Goal: Transaction & Acquisition: Purchase product/service

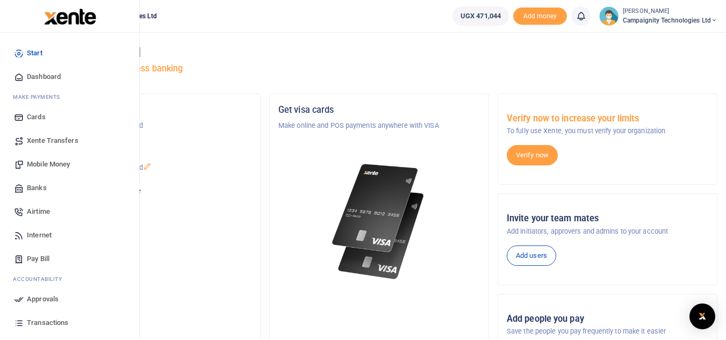
click at [49, 318] on span "Transactions" at bounding box center [47, 323] width 41 height 11
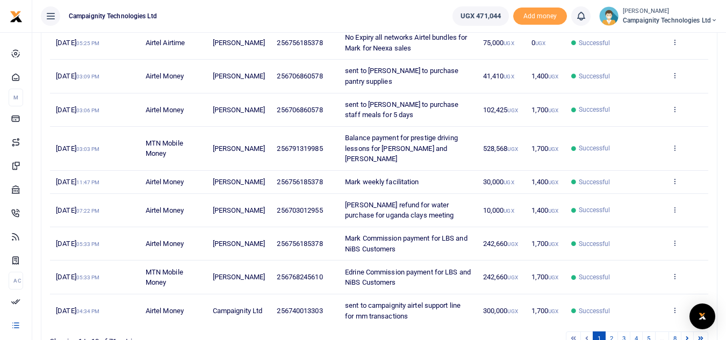
scroll to position [229, 0]
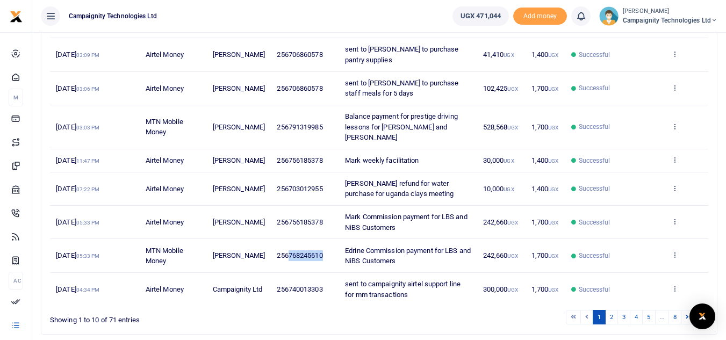
drag, startPoint x: 283, startPoint y: 256, endPoint x: 328, endPoint y: 253, distance: 45.2
click at [328, 253] on td "256768245610" at bounding box center [305, 255] width 68 height 33
copy span "768245610"
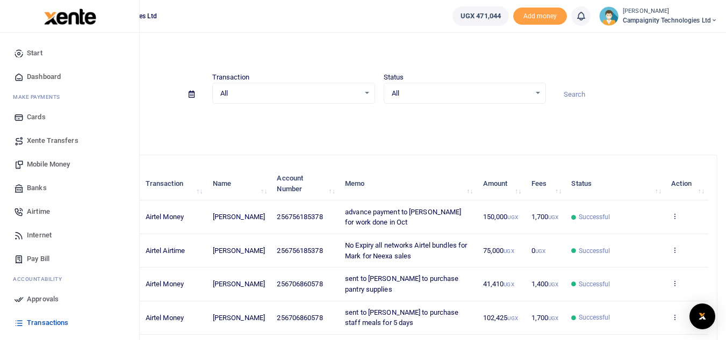
click at [51, 163] on span "Mobile Money" at bounding box center [48, 164] width 43 height 11
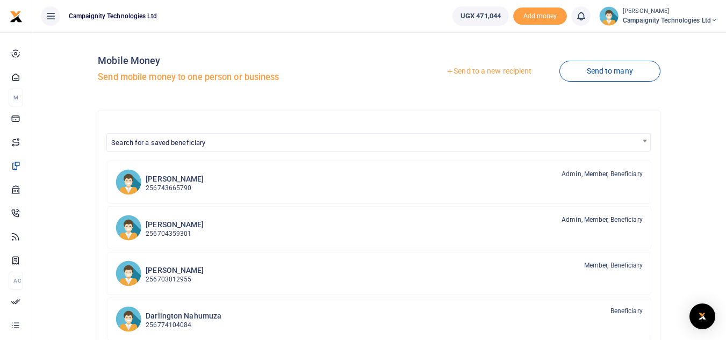
click at [490, 68] on link "Send to a new recipient" at bounding box center [489, 71] width 140 height 19
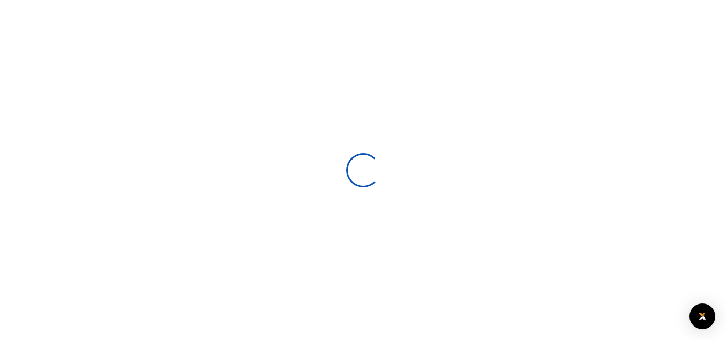
select select
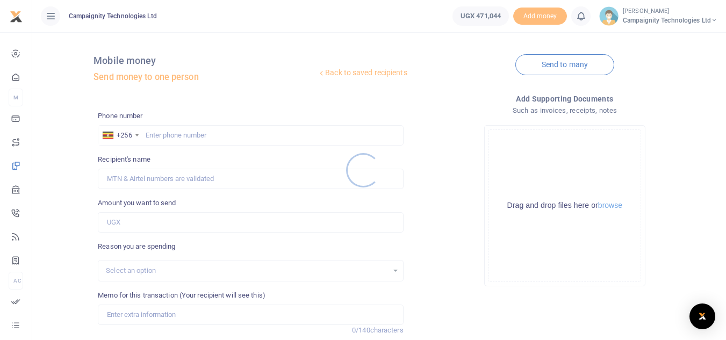
click at [232, 125] on div at bounding box center [363, 170] width 726 height 340
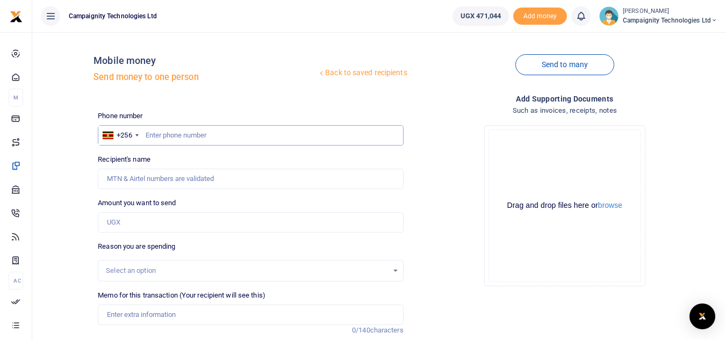
click at [231, 130] on input "text" at bounding box center [250, 135] width 305 height 20
paste input "768245610"
type input "768245610"
type input "Edrine Tasiwuka"
type input "768245610"
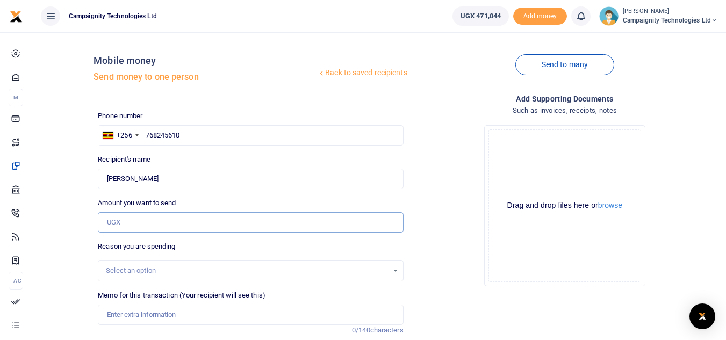
click at [193, 224] on input "Amount you want to send" at bounding box center [250, 222] width 305 height 20
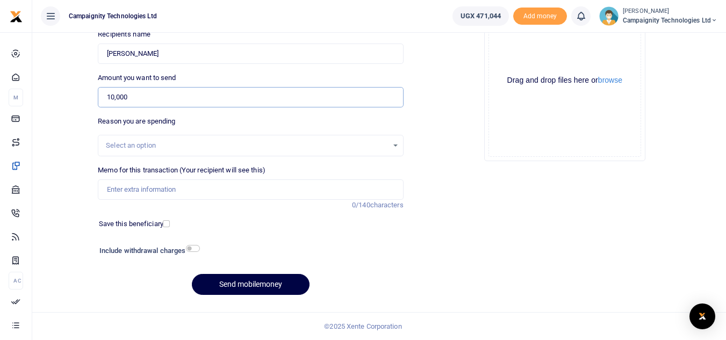
type input "10,000"
click at [220, 193] on input "Memo for this transaction (Your recipient will see this)" at bounding box center [250, 190] width 305 height 20
click at [136, 191] on input "transport to foosteps for neexa meeting" at bounding box center [250, 190] width 305 height 20
click at [187, 192] on input "transport for Edrine to foosteps for neexa meeting" at bounding box center [250, 190] width 305 height 20
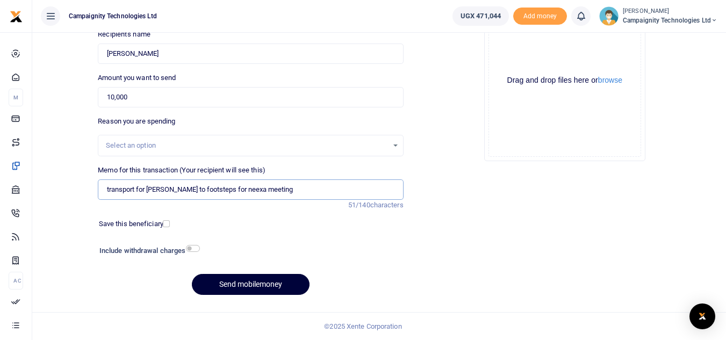
type input "transport for Edrine to footsteps for neexa meeting"
click at [275, 285] on button "Send mobilemoney" at bounding box center [251, 284] width 118 height 21
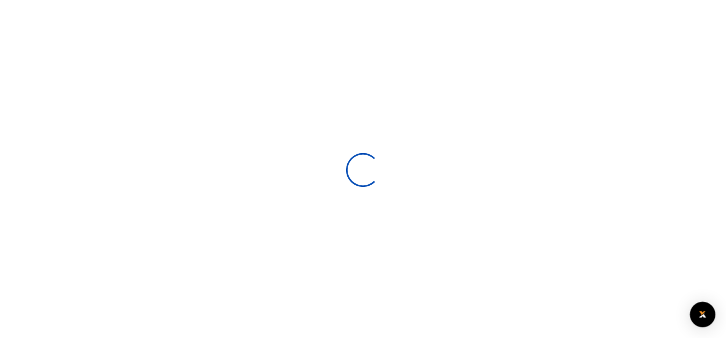
scroll to position [125, 0]
select select
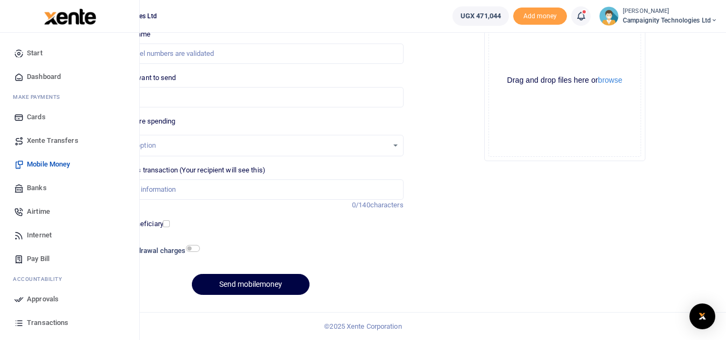
click at [51, 301] on span "Approvals" at bounding box center [43, 299] width 32 height 11
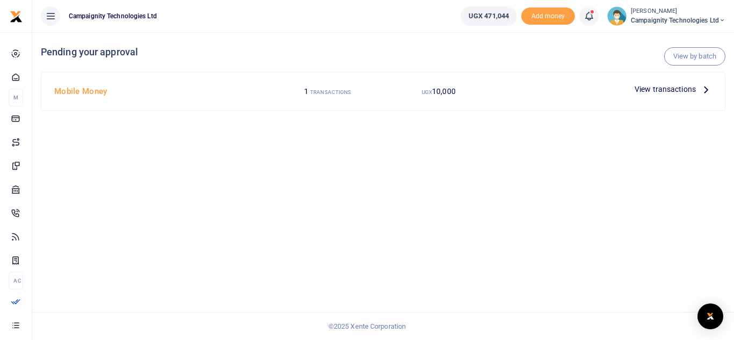
click at [643, 91] on span "View transactions" at bounding box center [665, 89] width 61 height 12
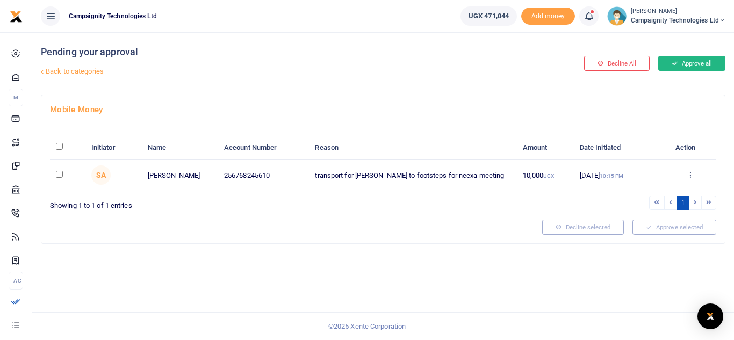
click at [689, 62] on button "Approve all" at bounding box center [691, 63] width 67 height 15
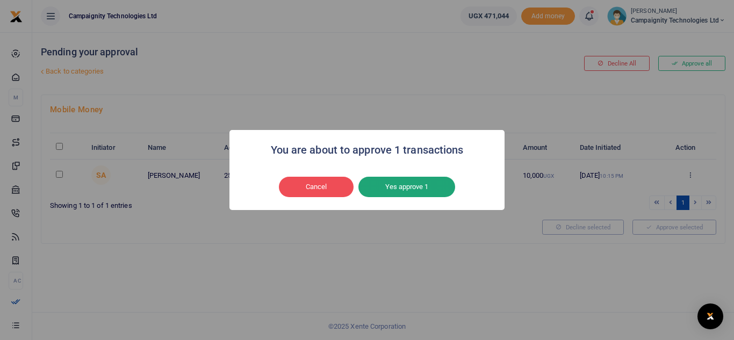
click at [439, 186] on button "Yes approve 1" at bounding box center [406, 187] width 97 height 20
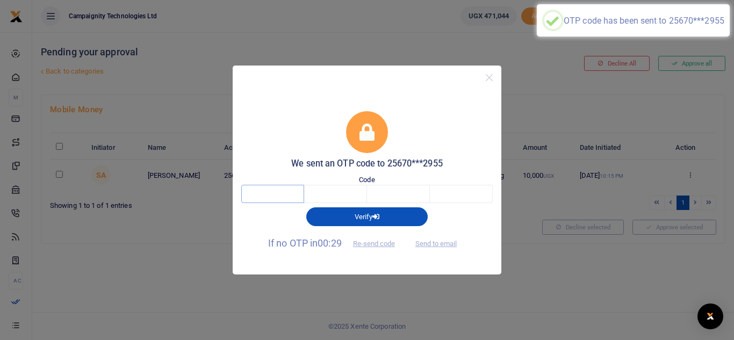
click at [278, 191] on input "text" at bounding box center [272, 194] width 63 height 18
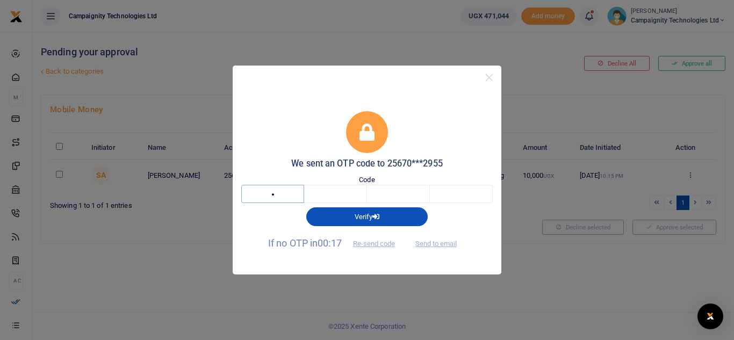
type input "9"
type input "7"
type input "2"
type input "1"
